Goal: Task Accomplishment & Management: Manage account settings

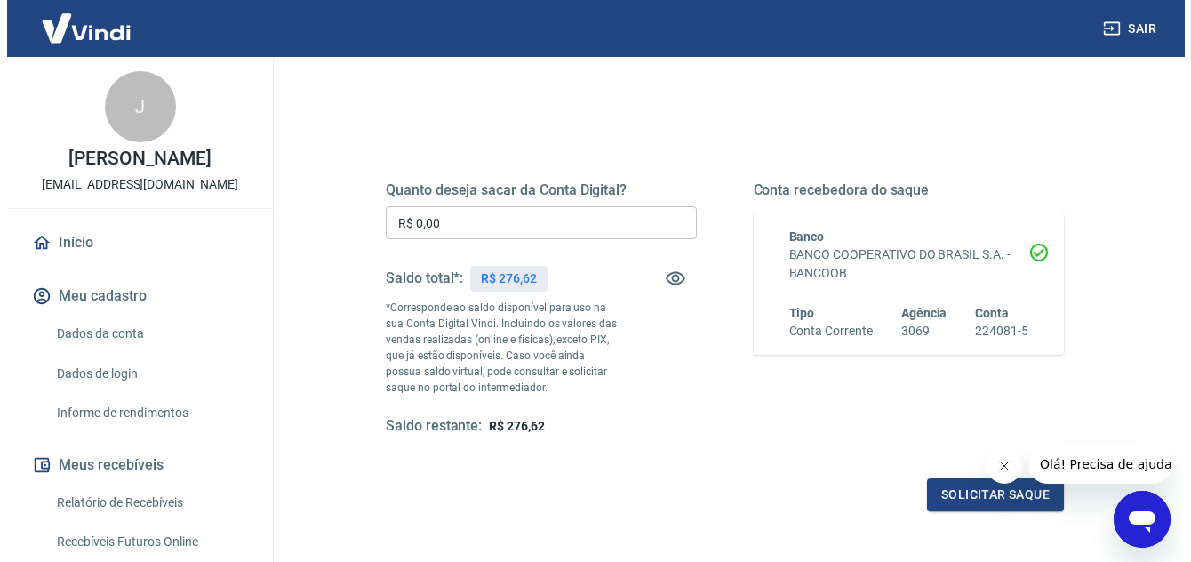
scroll to position [178, 0]
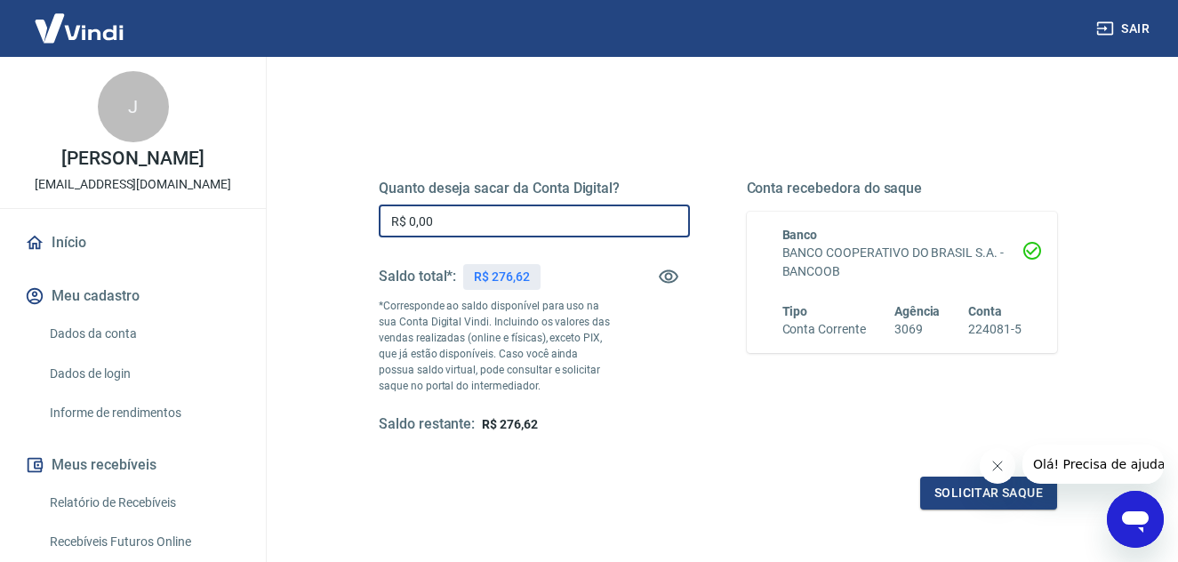
drag, startPoint x: 505, startPoint y: 223, endPoint x: -22, endPoint y: 221, distance: 527.2
click at [0, 221] on html "Sair J [PERSON_NAME] [EMAIL_ADDRESS][DOMAIN_NAME] Início Meu cadastro Dados da …" at bounding box center [589, 103] width 1178 height 562
type input "R$ 276,62"
click at [950, 495] on button "Solicitar saque" at bounding box center [988, 493] width 137 height 33
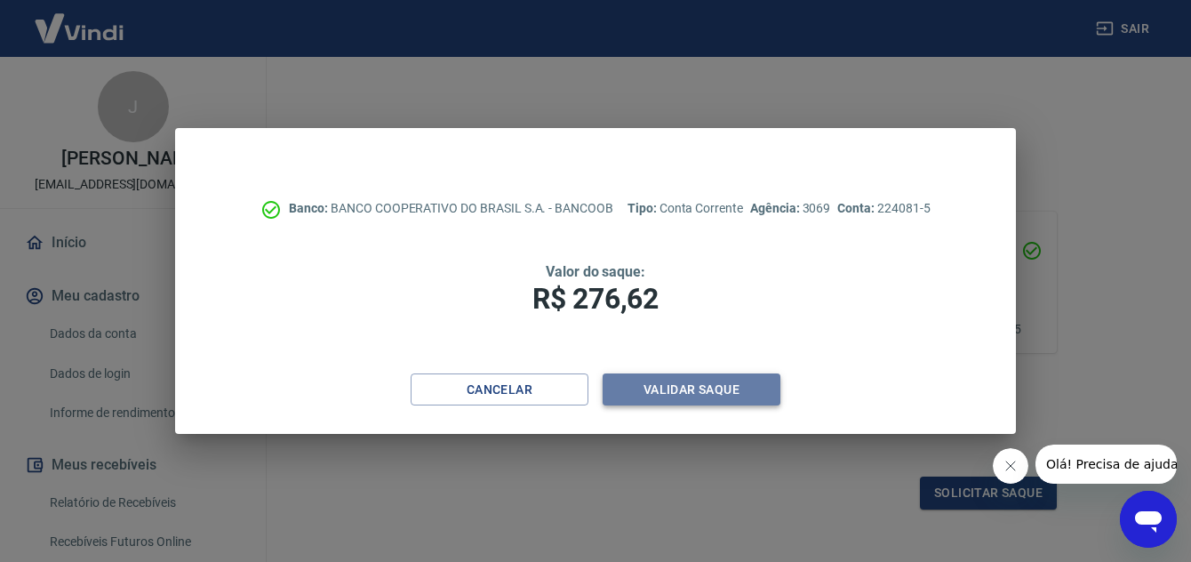
click at [691, 392] on button "Validar saque" at bounding box center [692, 389] width 178 height 33
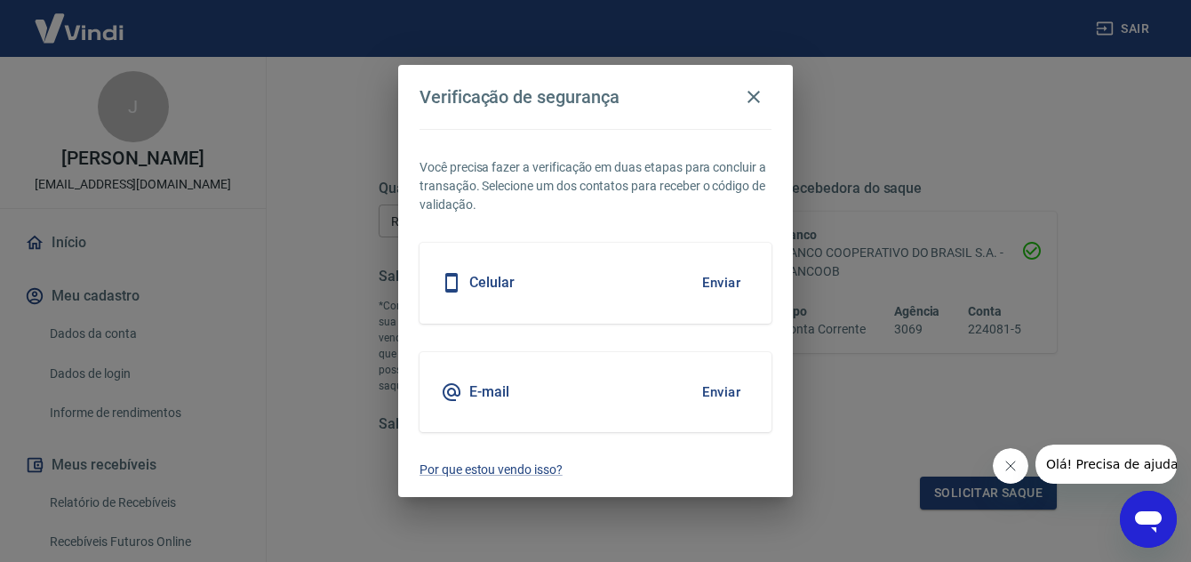
click at [490, 284] on h5 "Celular" at bounding box center [491, 283] width 45 height 18
click at [719, 278] on button "Enviar" at bounding box center [722, 282] width 58 height 37
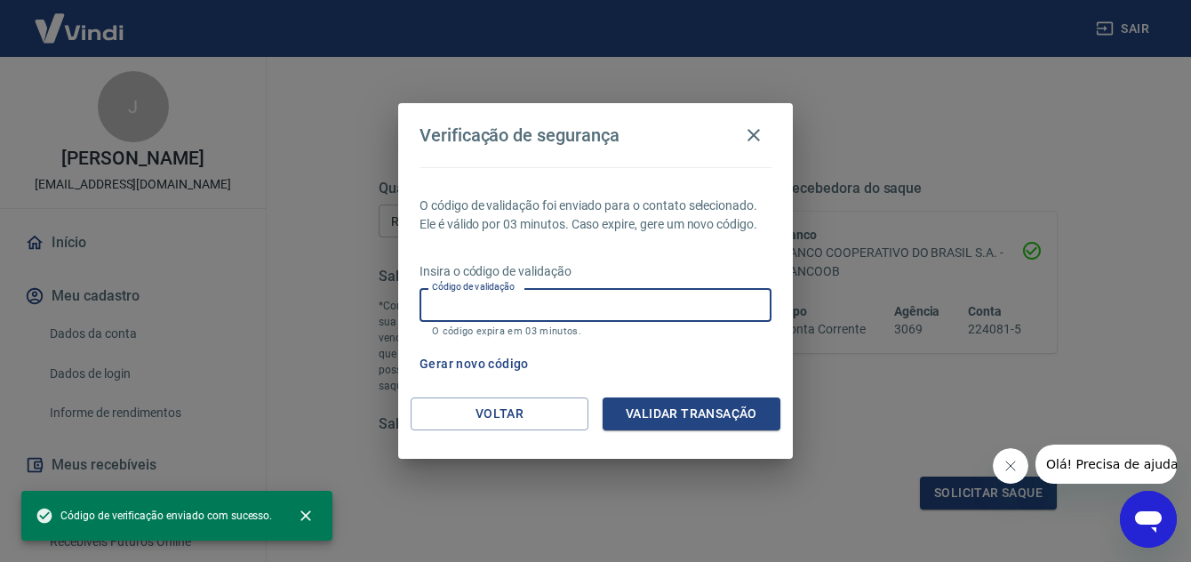
click at [707, 308] on input "Código de validação" at bounding box center [596, 304] width 352 height 33
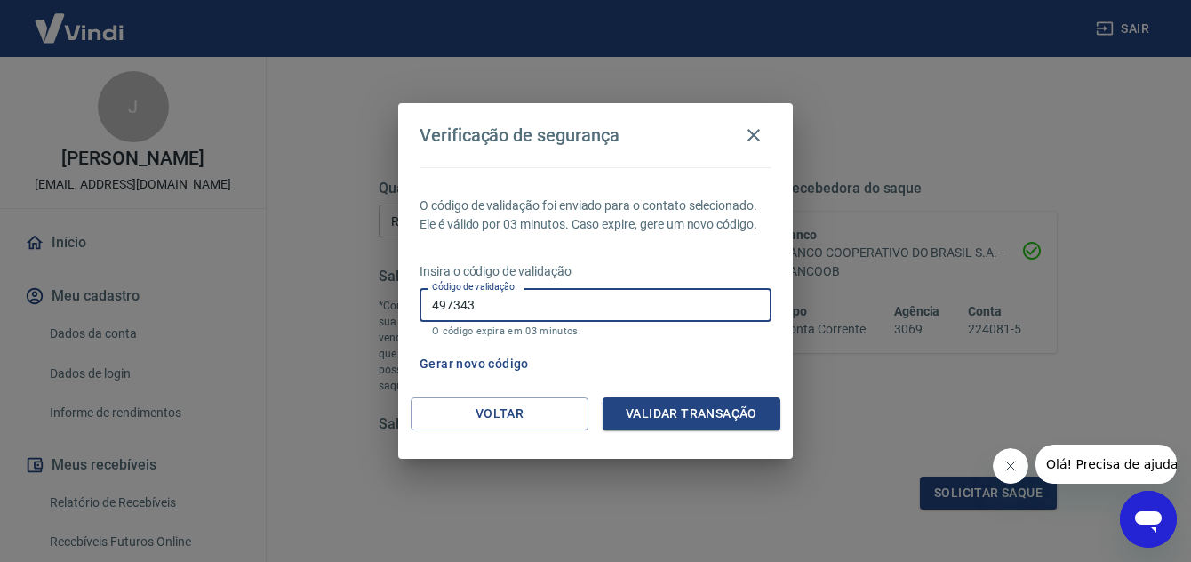
type input "497343"
click at [741, 407] on button "Validar transação" at bounding box center [692, 413] width 178 height 33
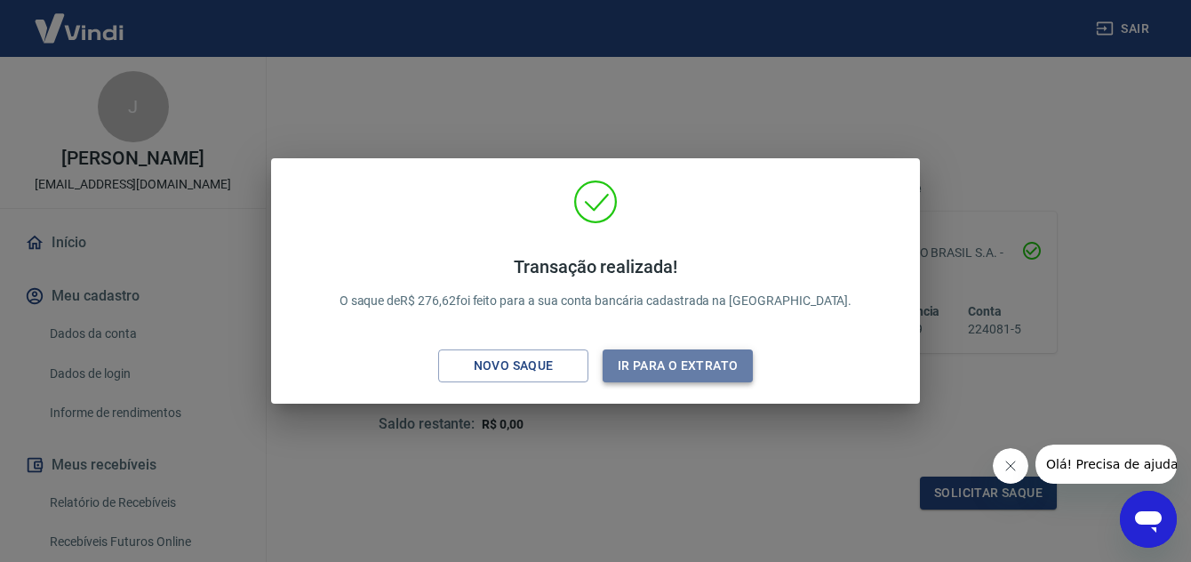
click at [697, 371] on button "Ir para o extrato" at bounding box center [678, 365] width 150 height 33
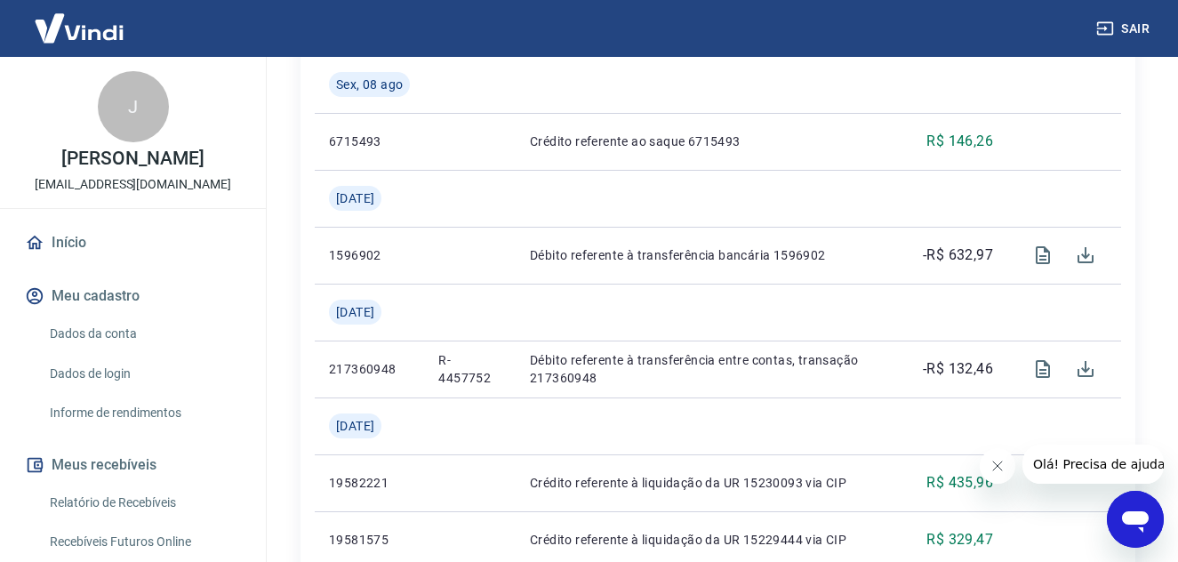
scroll to position [445, 0]
